Goal: Task Accomplishment & Management: Use online tool/utility

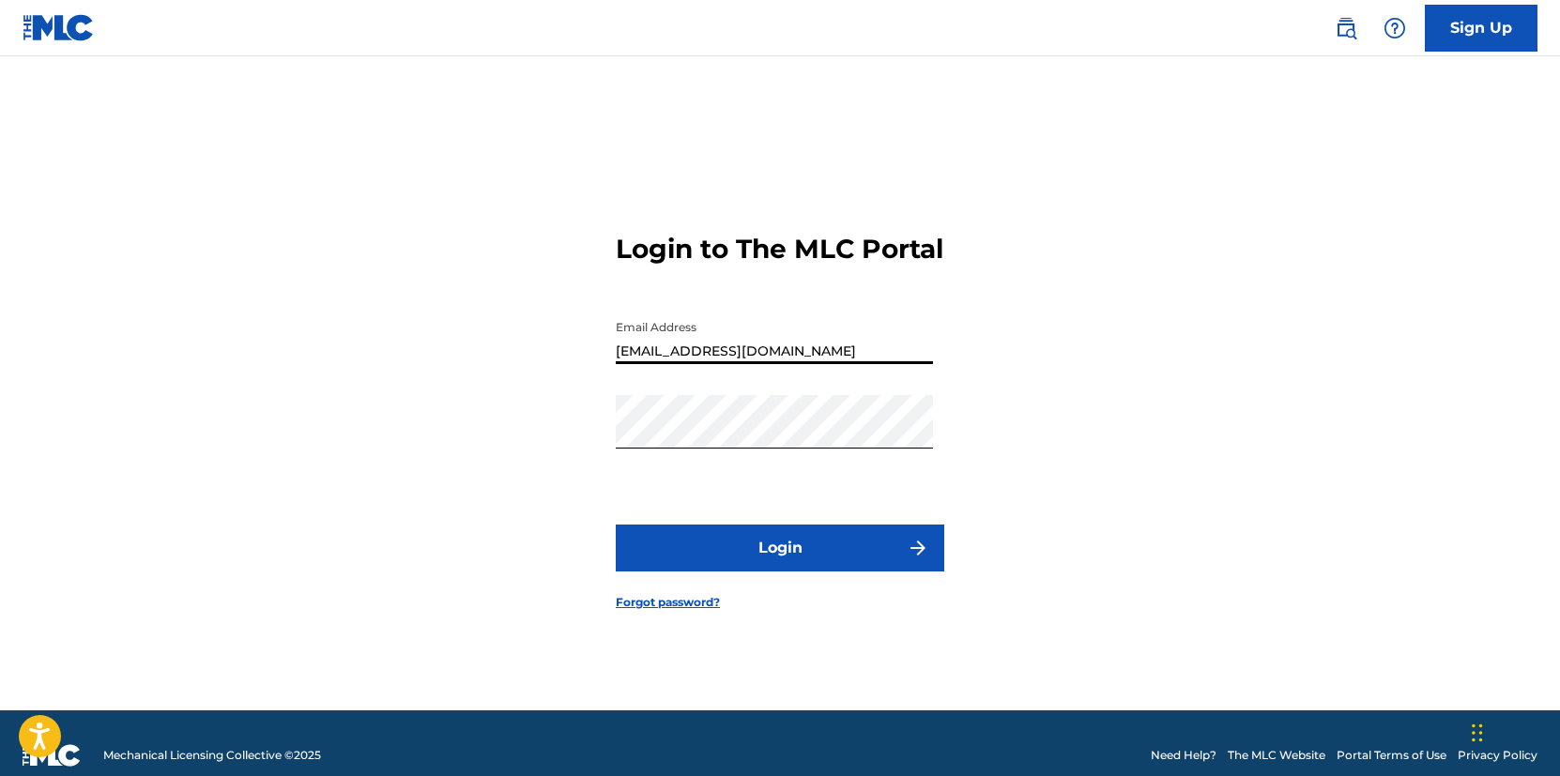
type input "[EMAIL_ADDRESS][DOMAIN_NAME]"
click at [781, 565] on button "Login" at bounding box center [780, 548] width 328 height 47
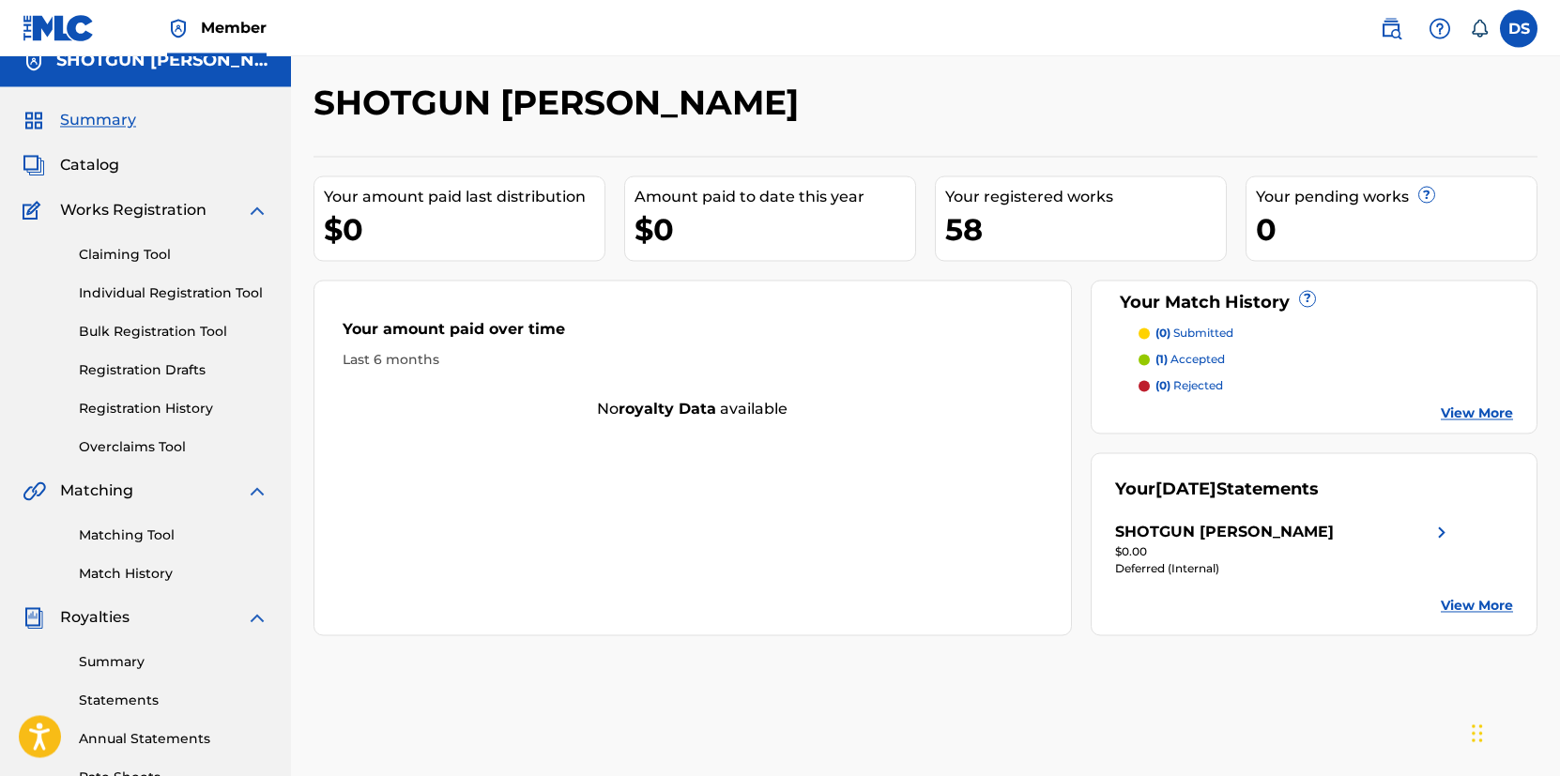
scroll to position [30, 0]
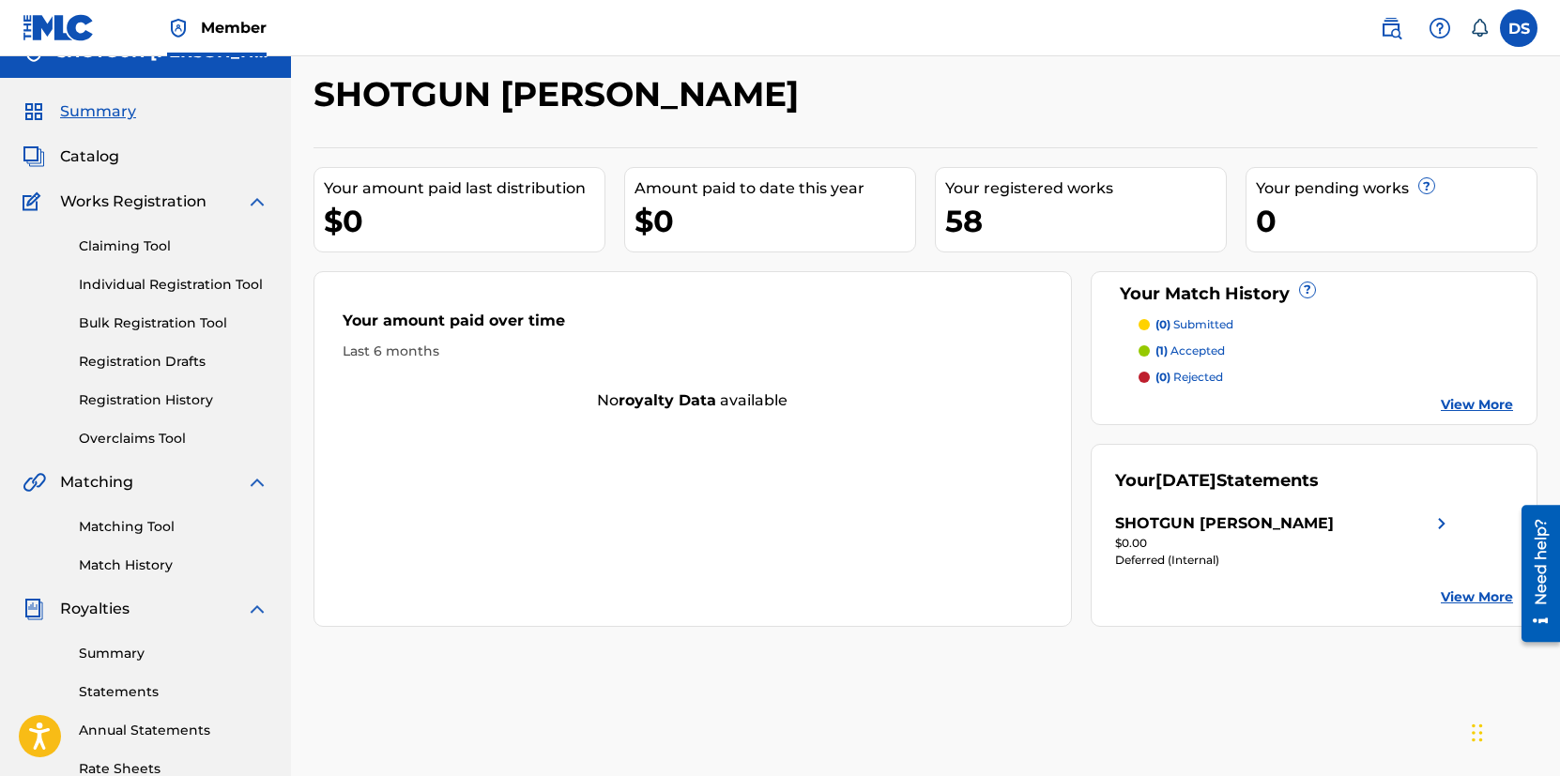
click at [138, 254] on link "Claiming Tool" at bounding box center [174, 246] width 190 height 20
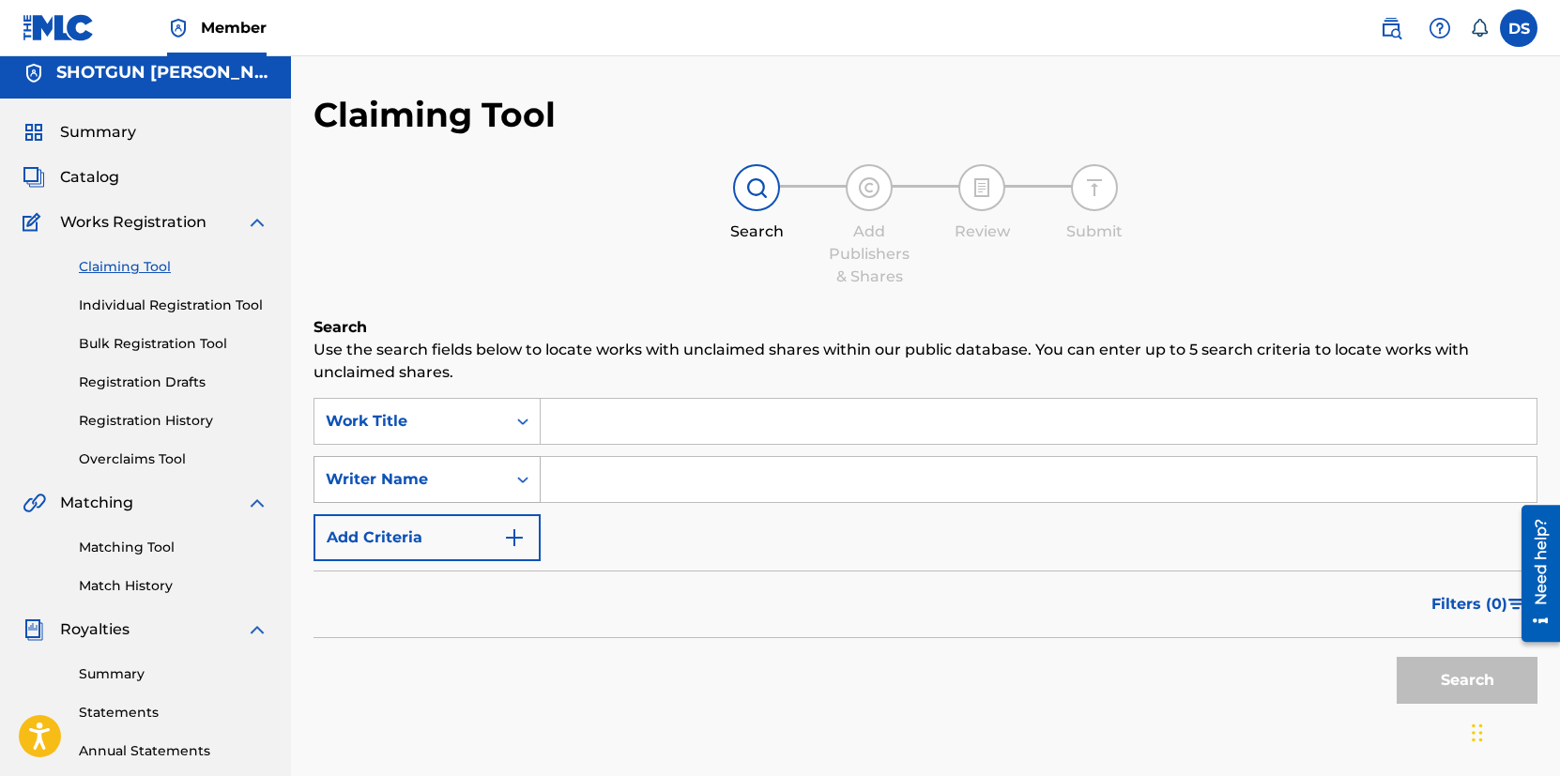
click at [492, 497] on div "Writer Name" at bounding box center [409, 480] width 191 height 36
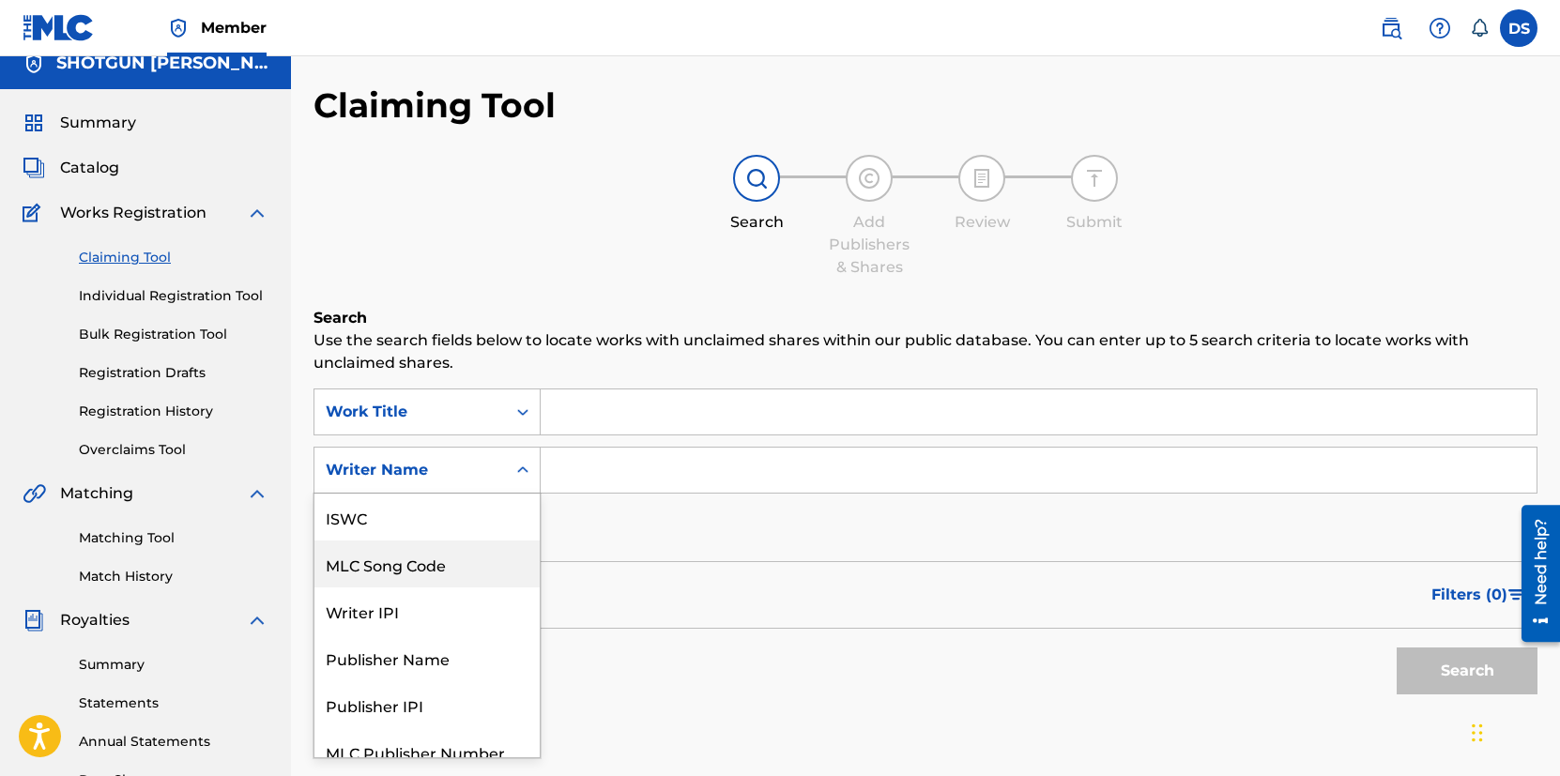
scroll to position [47, 0]
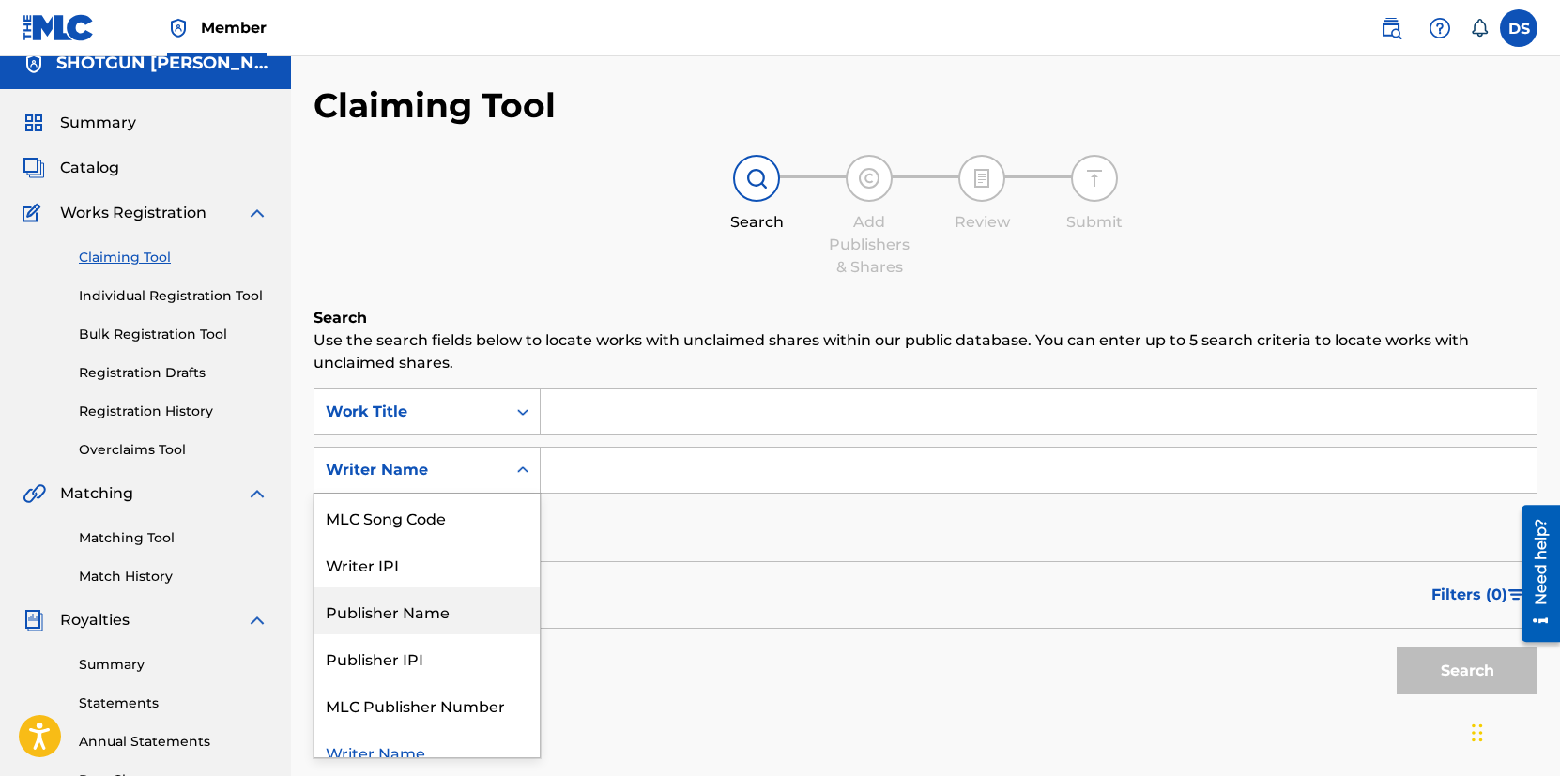
click at [452, 625] on div "Publisher Name" at bounding box center [426, 610] width 225 height 47
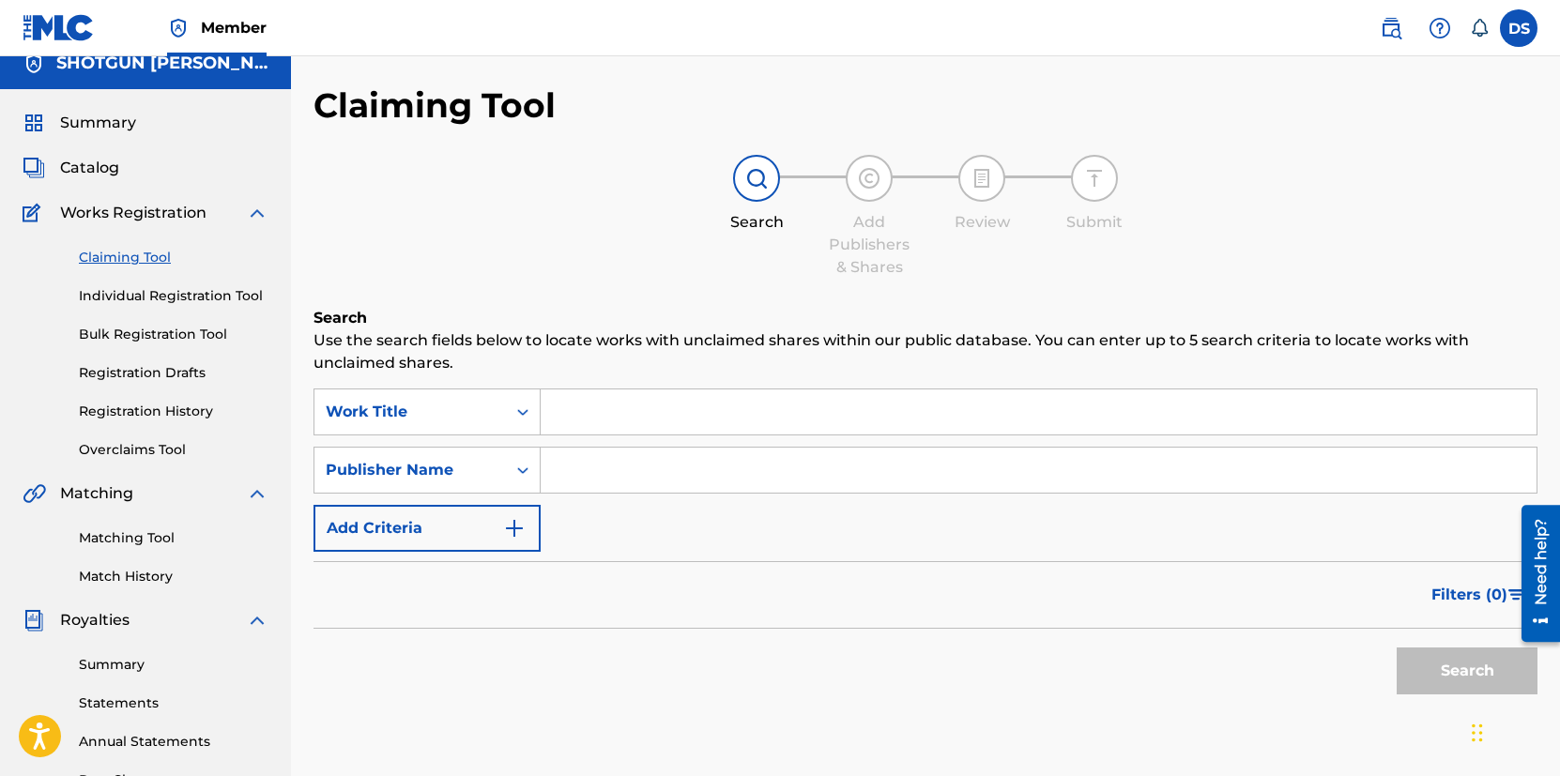
click at [656, 475] on input "Search Form" at bounding box center [1038, 470] width 996 height 45
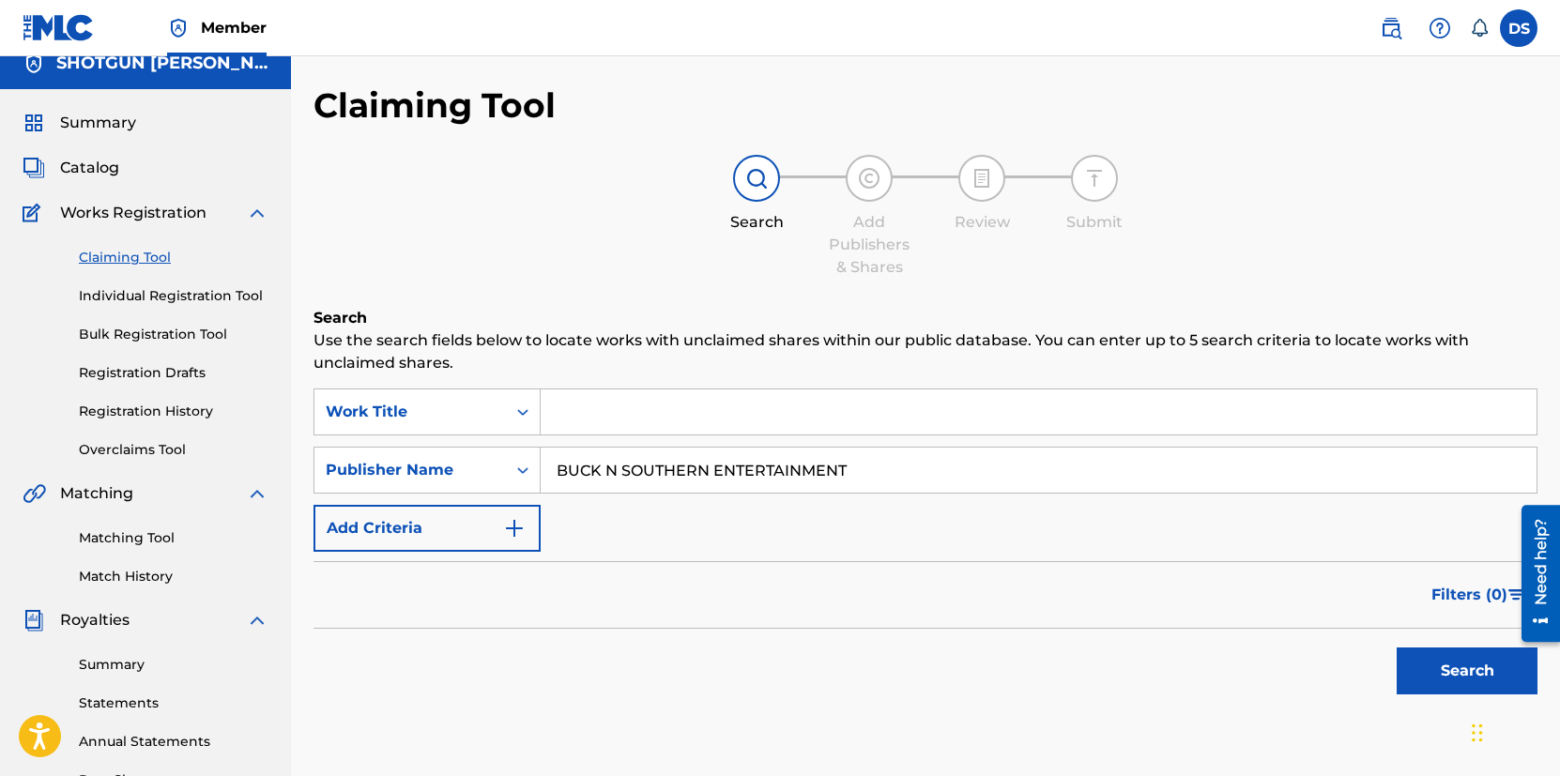
click at [1455, 679] on button "Search" at bounding box center [1466, 670] width 141 height 47
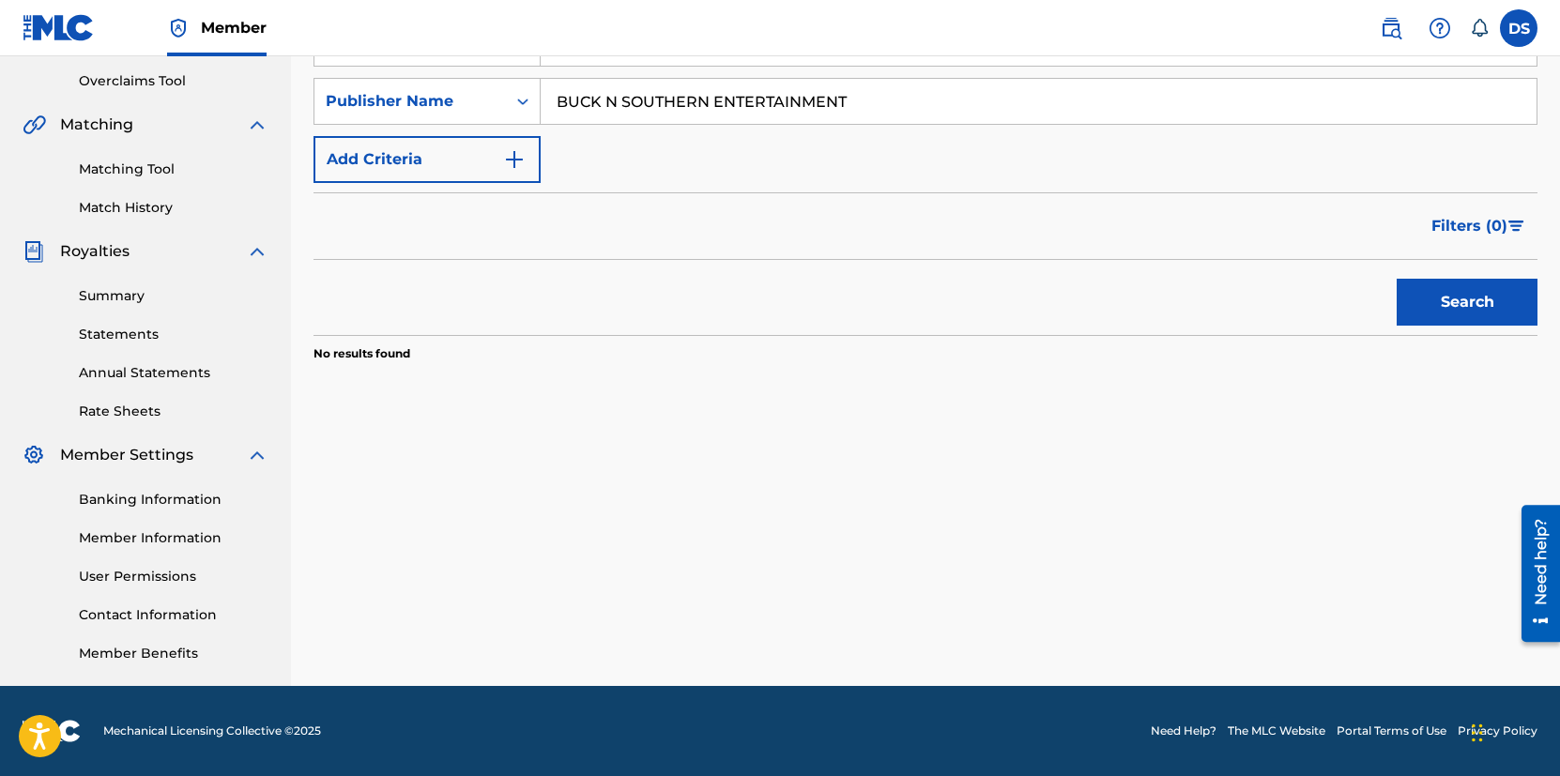
scroll to position [0, 0]
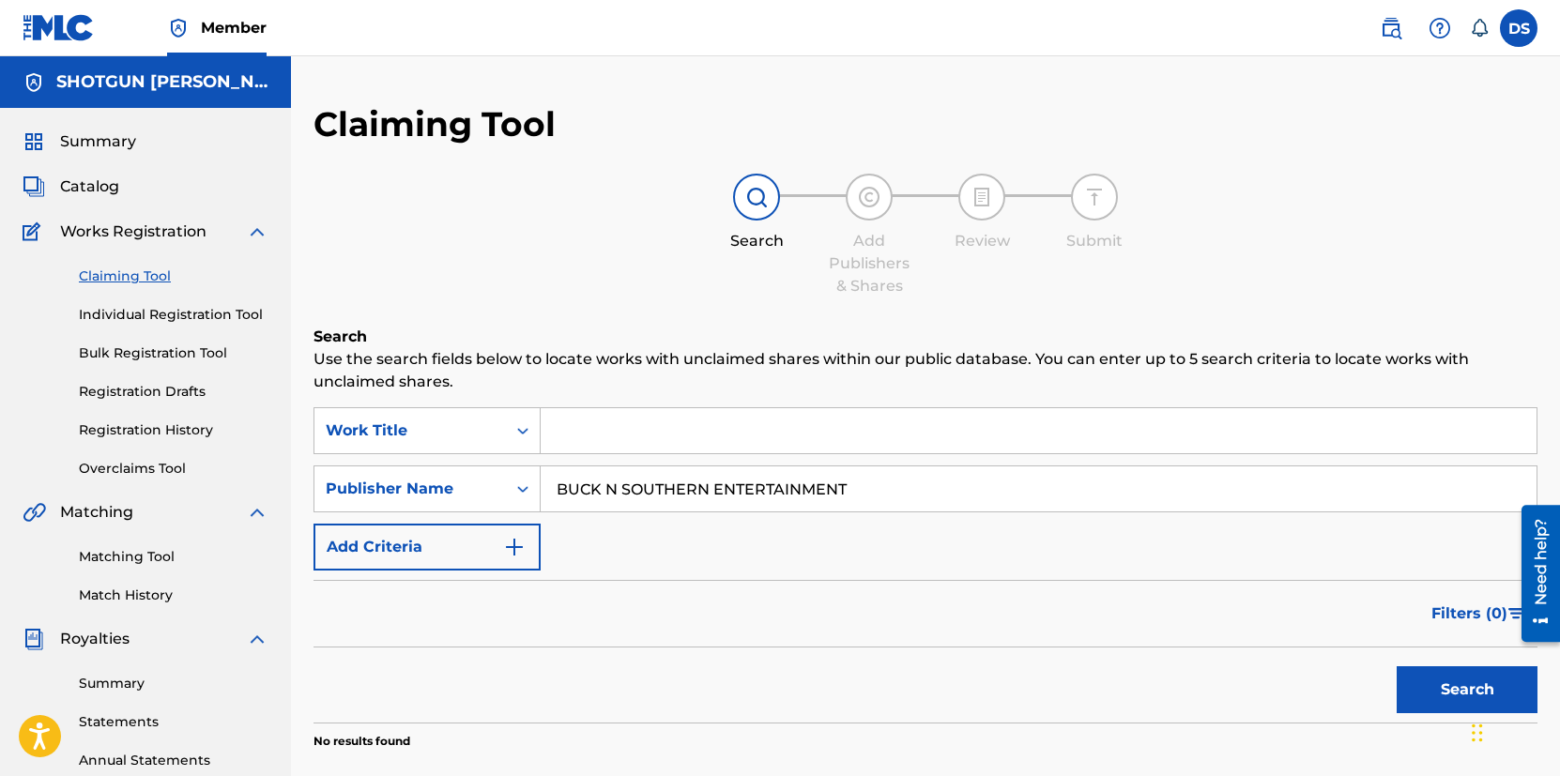
drag, startPoint x: 924, startPoint y: 496, endPoint x: 721, endPoint y: 490, distance: 203.7
click at [721, 492] on input "BUCK N SOUTHERN ENTERTAINMENT" at bounding box center [1038, 488] width 996 height 45
type input "BUCK N SOUTHERN"
click at [1468, 682] on button "Search" at bounding box center [1466, 689] width 141 height 47
drag, startPoint x: 750, startPoint y: 489, endPoint x: 339, endPoint y: 511, distance: 411.6
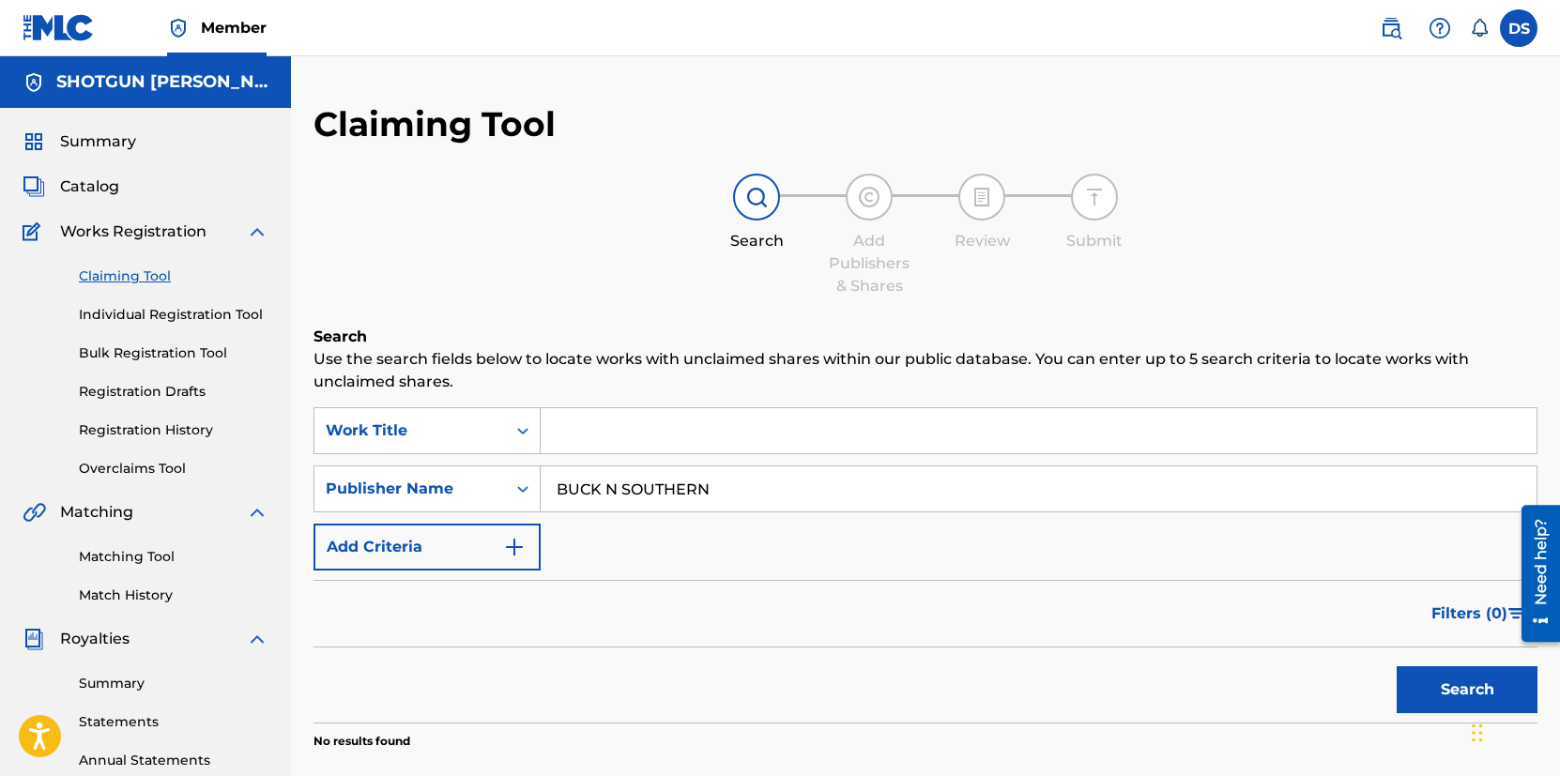
click at [540, 511] on input "BUCK N SOUTHERN" at bounding box center [1038, 488] width 996 height 45
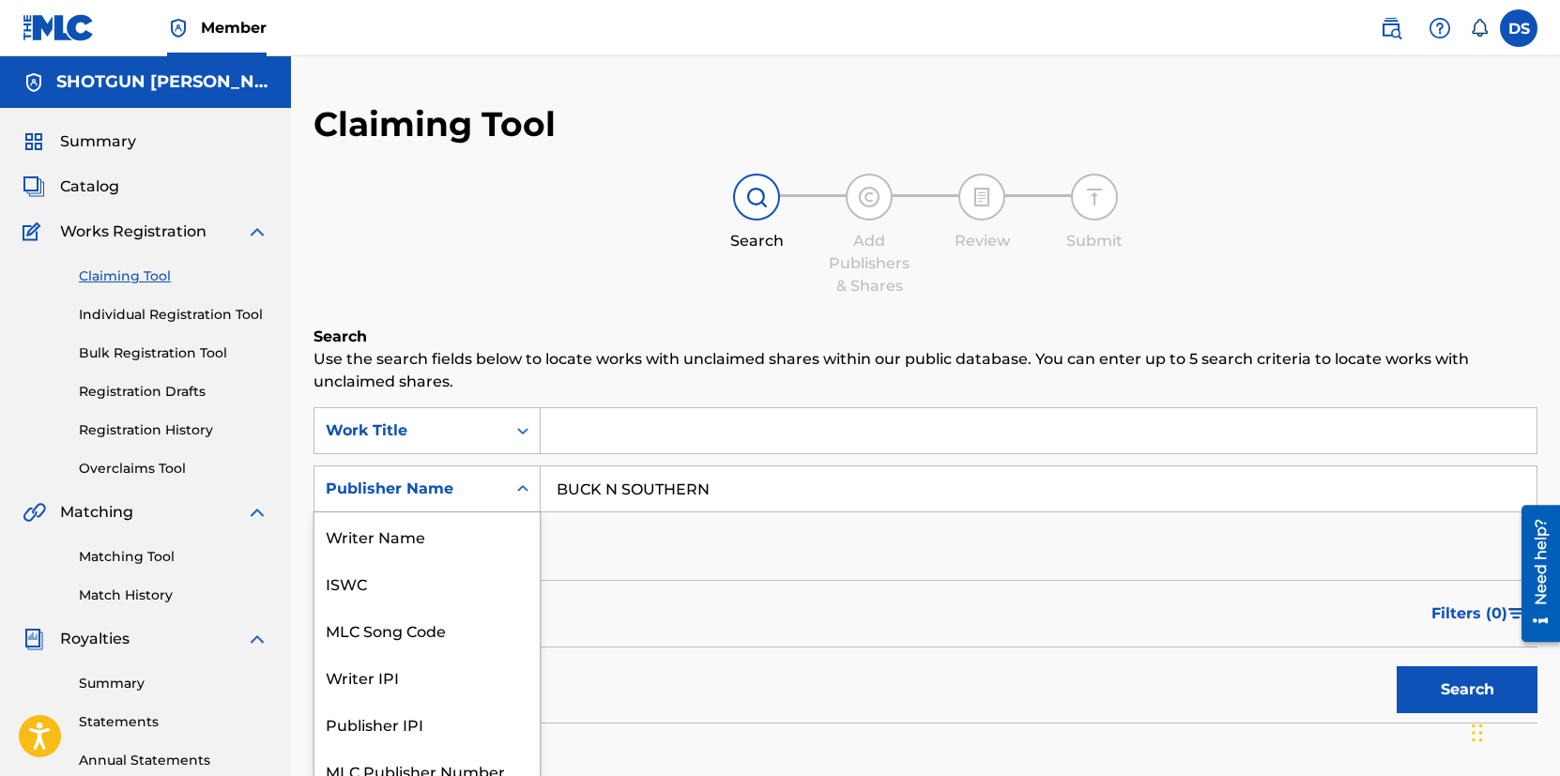
scroll to position [16, 0]
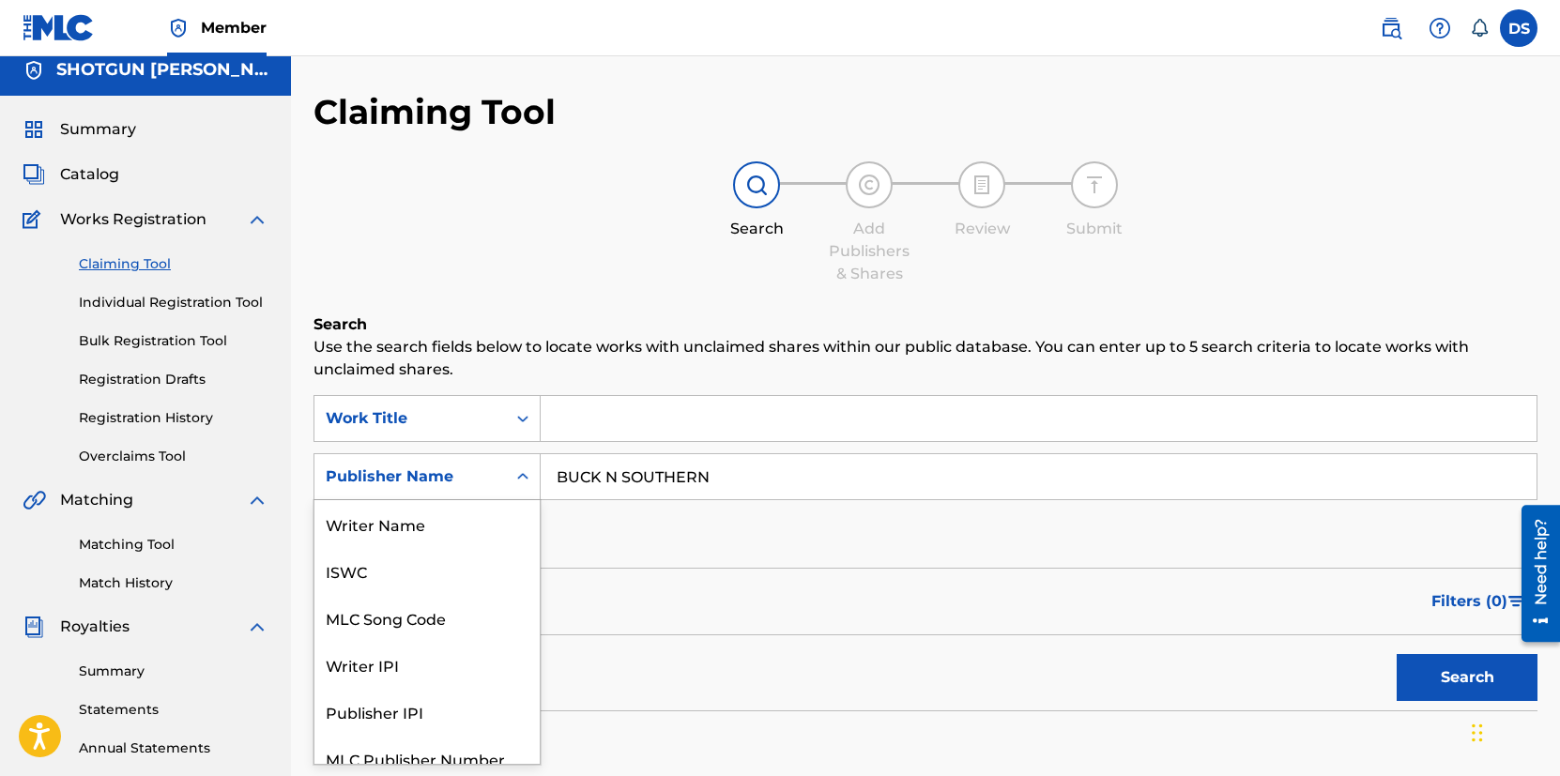
click at [446, 496] on div "Publisher Name" at bounding box center [426, 476] width 227 height 47
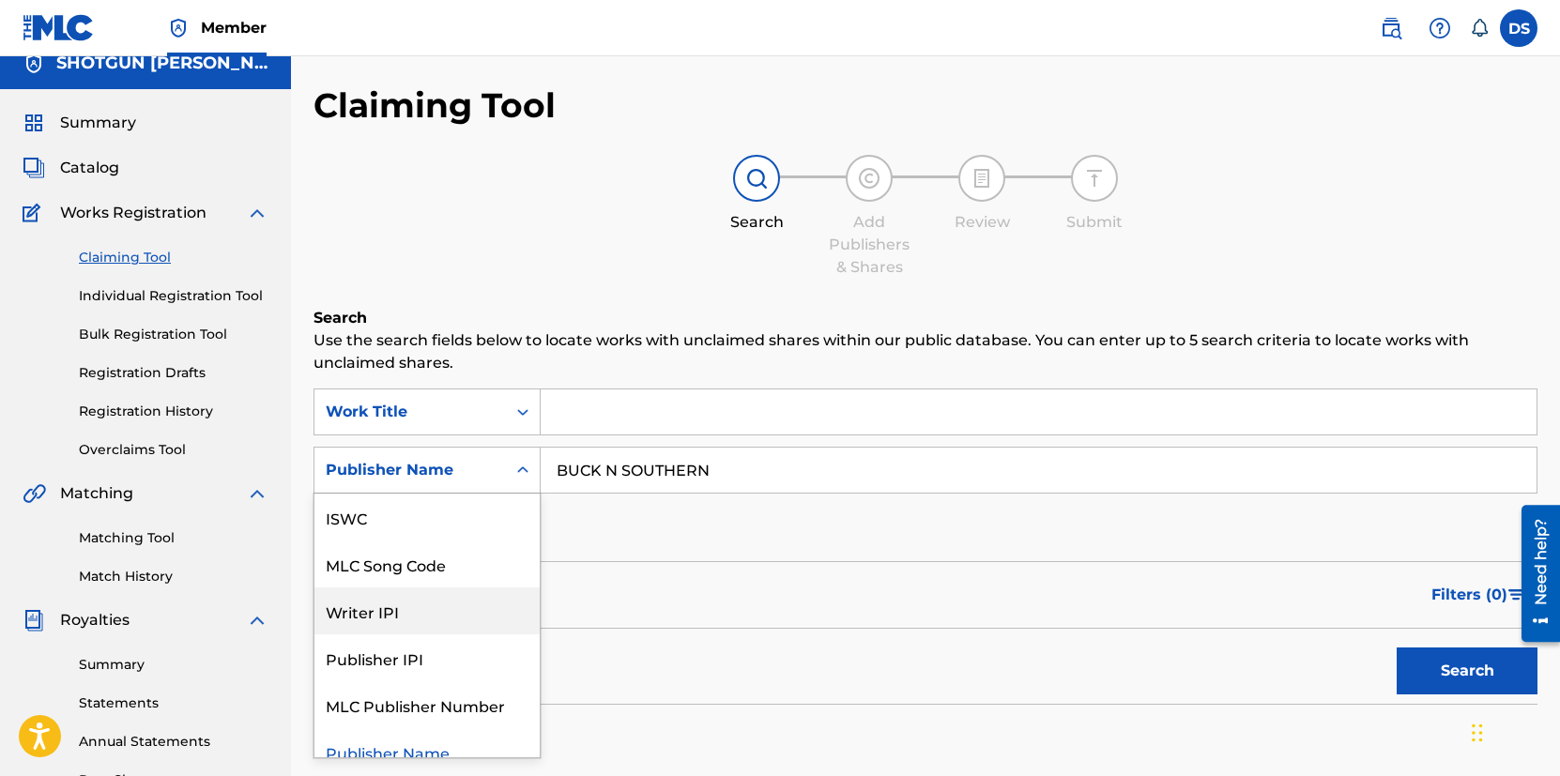
scroll to position [65, 0]
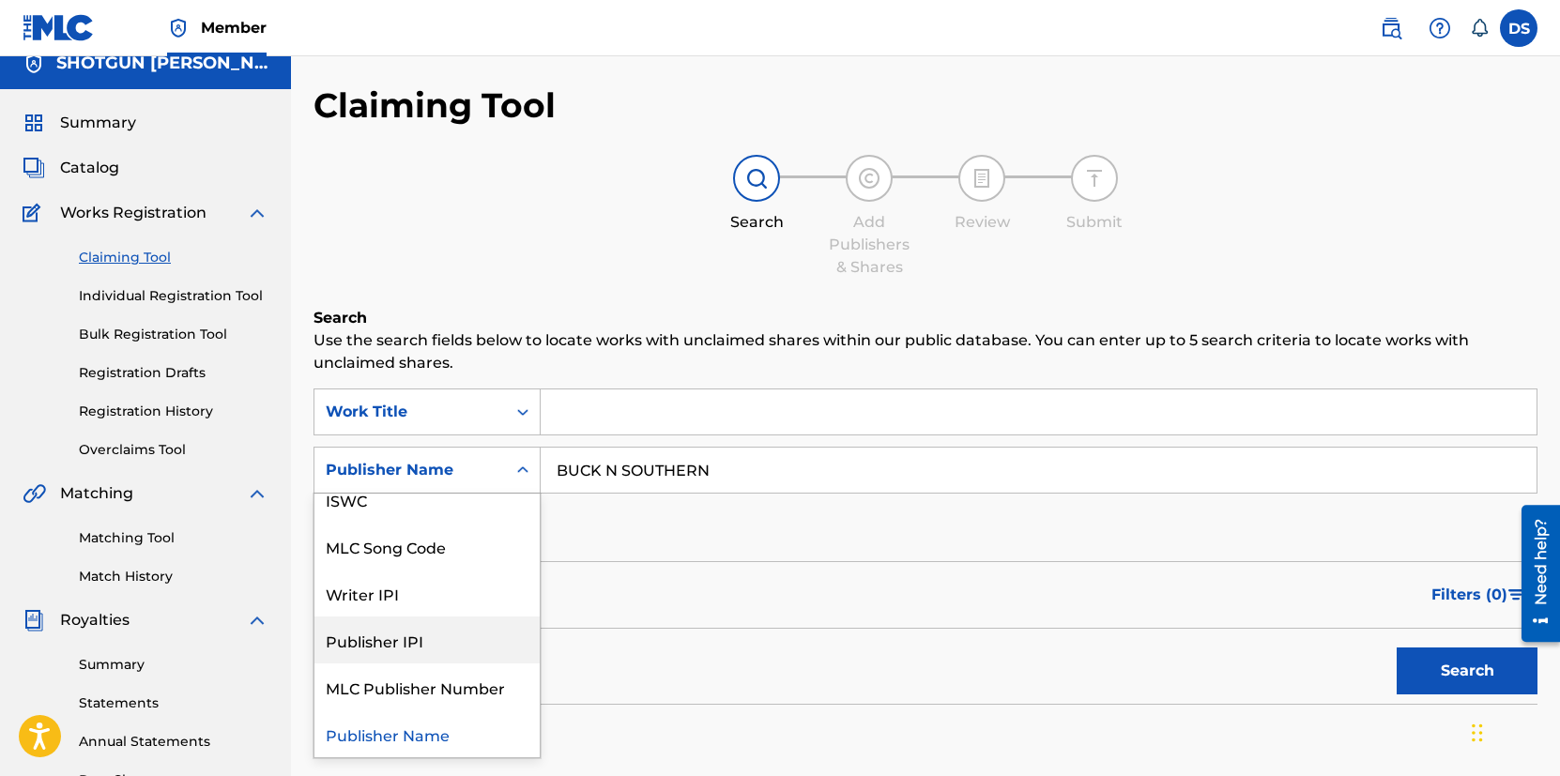
click at [463, 640] on div "Publisher IPI" at bounding box center [426, 639] width 225 height 47
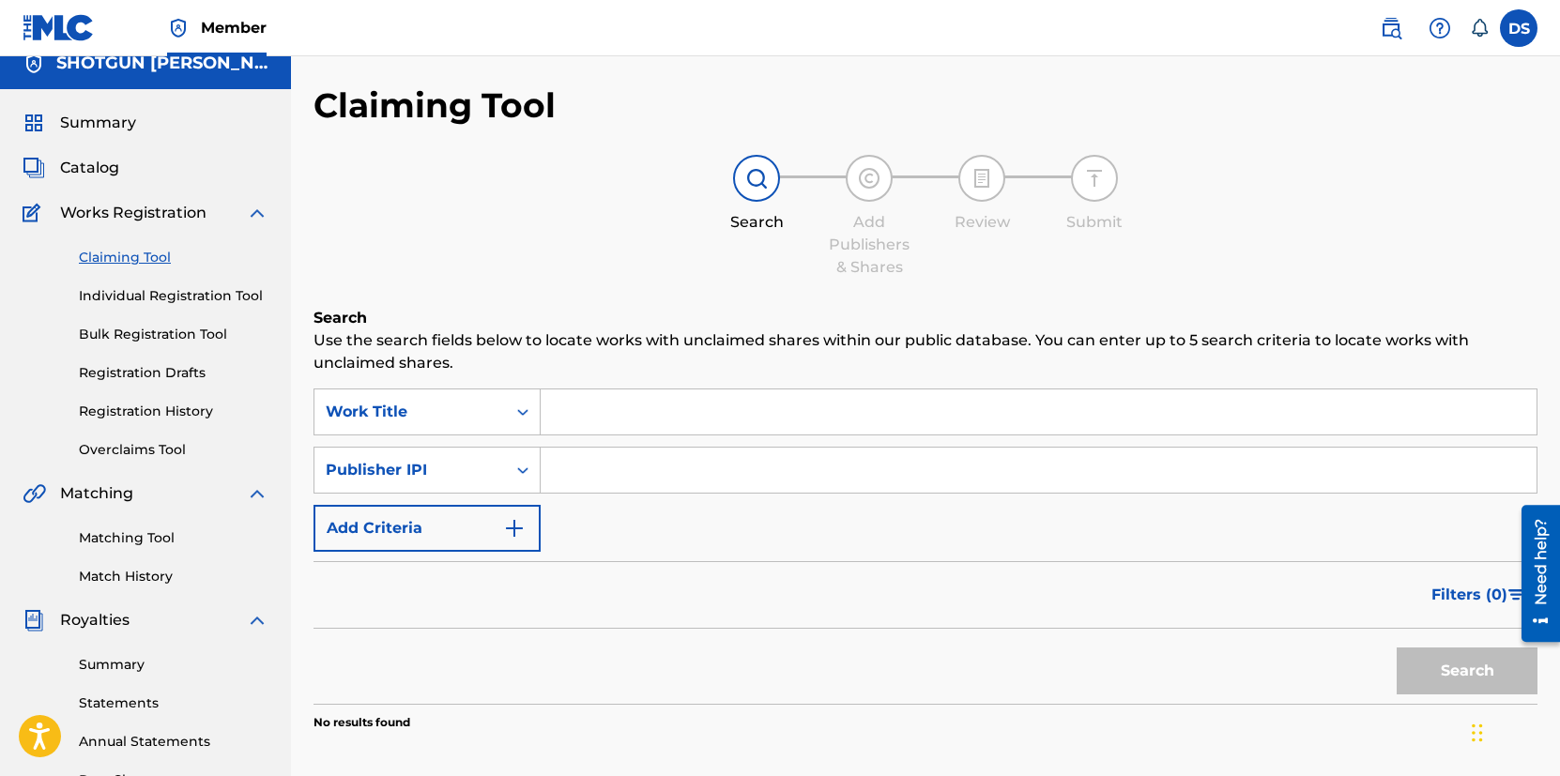
click at [679, 466] on input "Search Form" at bounding box center [1038, 470] width 996 height 45
paste input "811191179"
type input "811191179"
click at [1438, 681] on button "Search" at bounding box center [1466, 670] width 141 height 47
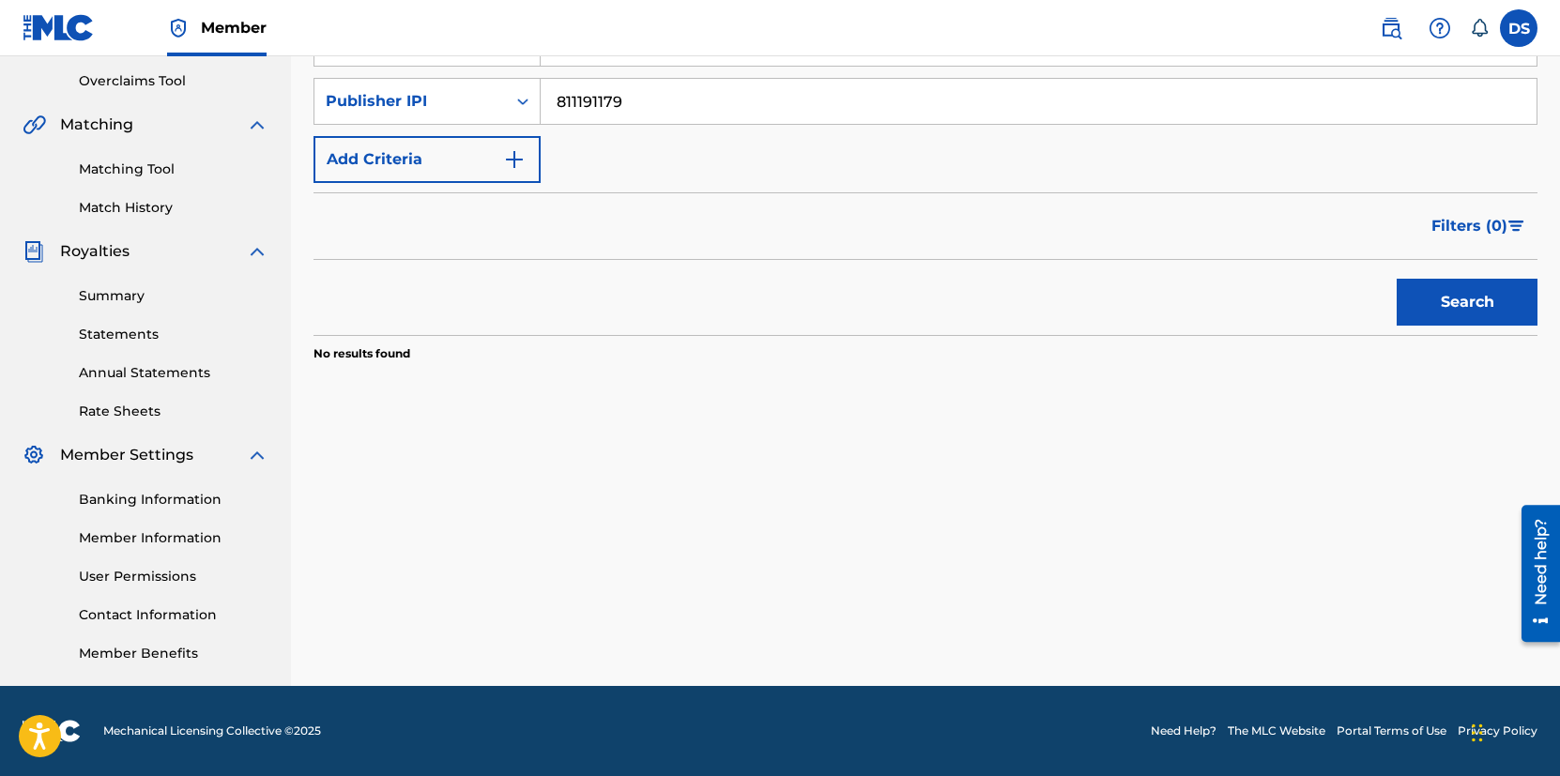
scroll to position [0, 0]
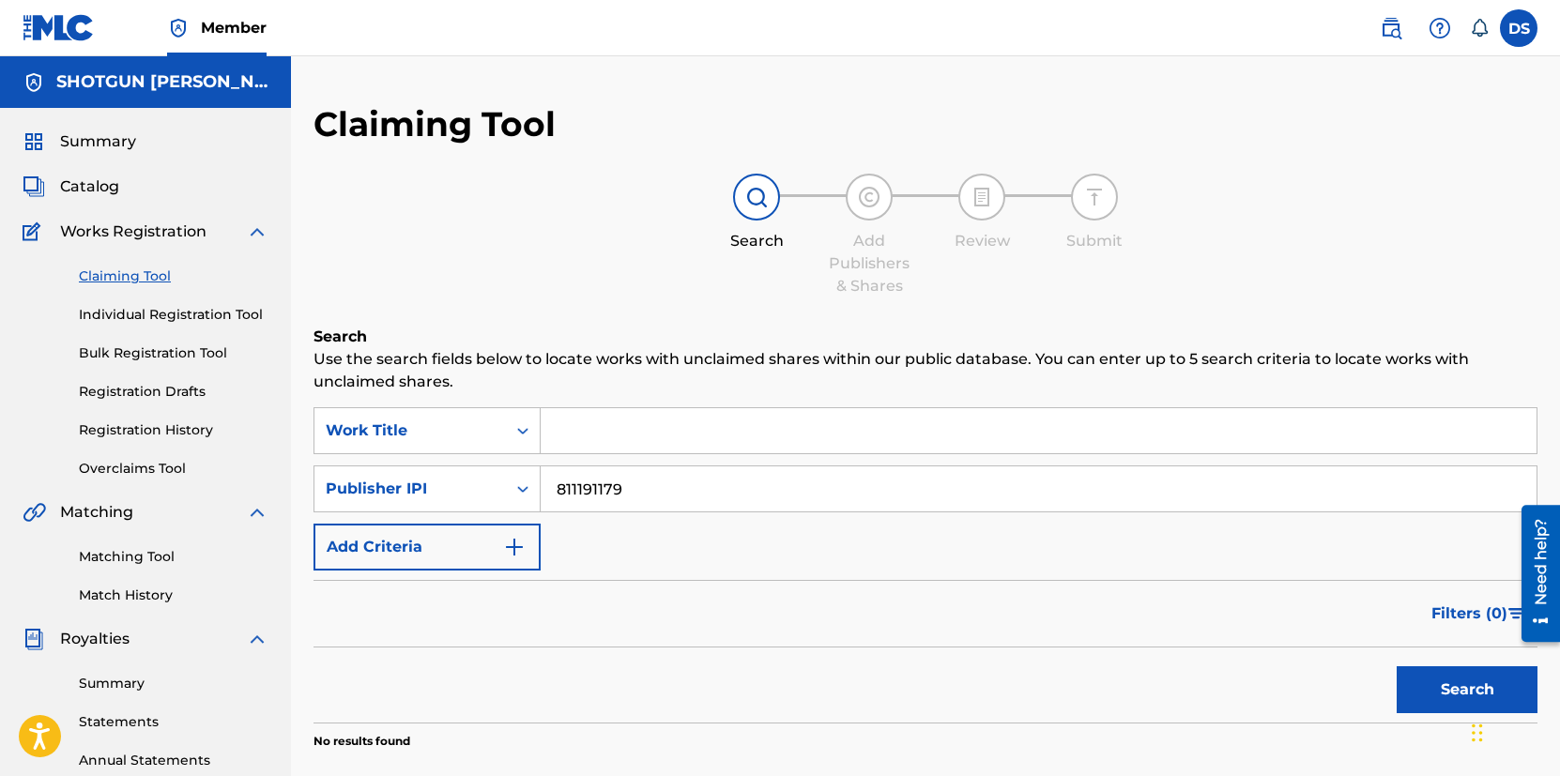
click at [118, 148] on span "Summary" at bounding box center [98, 141] width 76 height 23
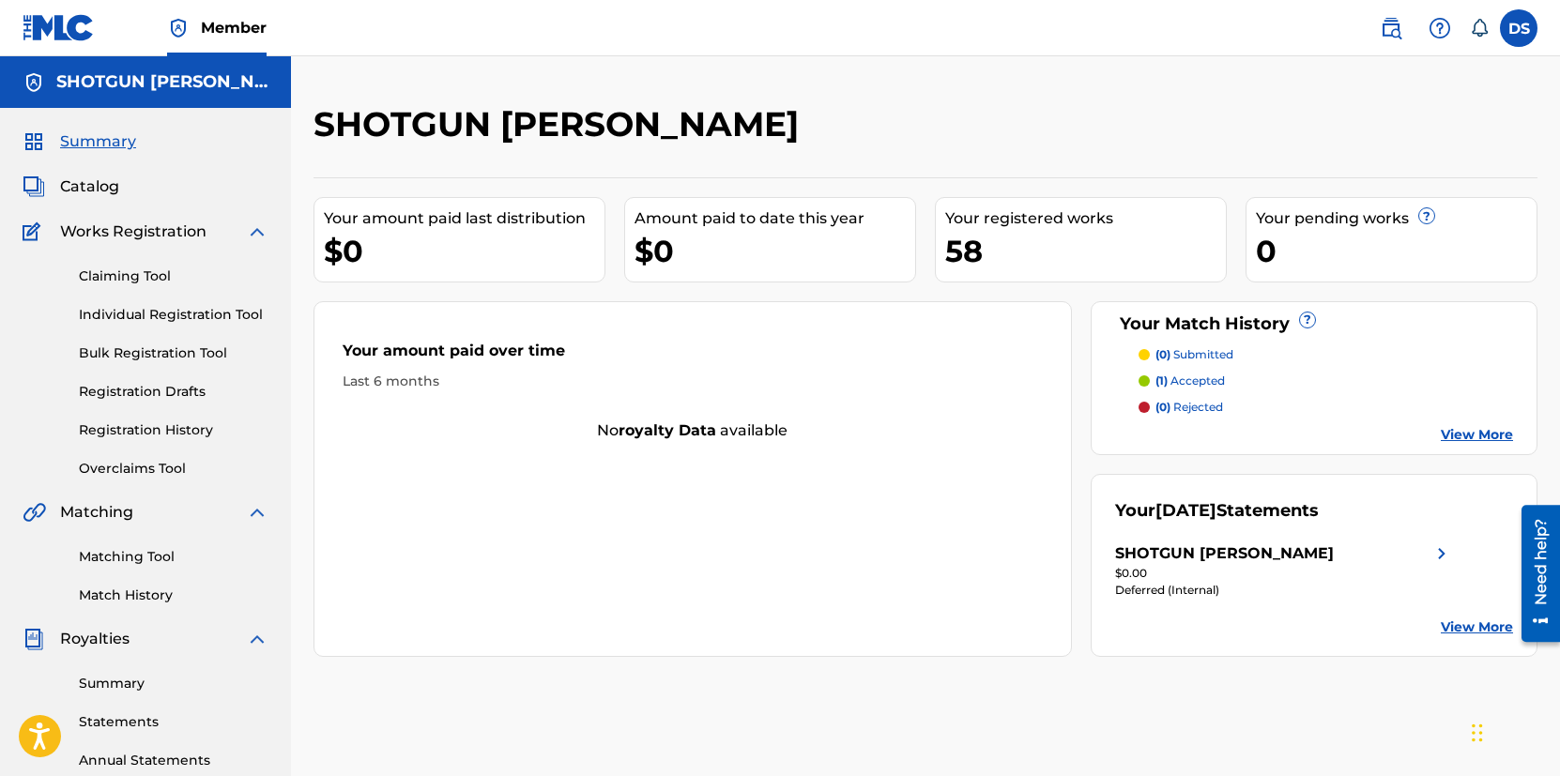
click at [139, 681] on link "Summary" at bounding box center [174, 684] width 190 height 20
